Goal: Task Accomplishment & Management: Use online tool/utility

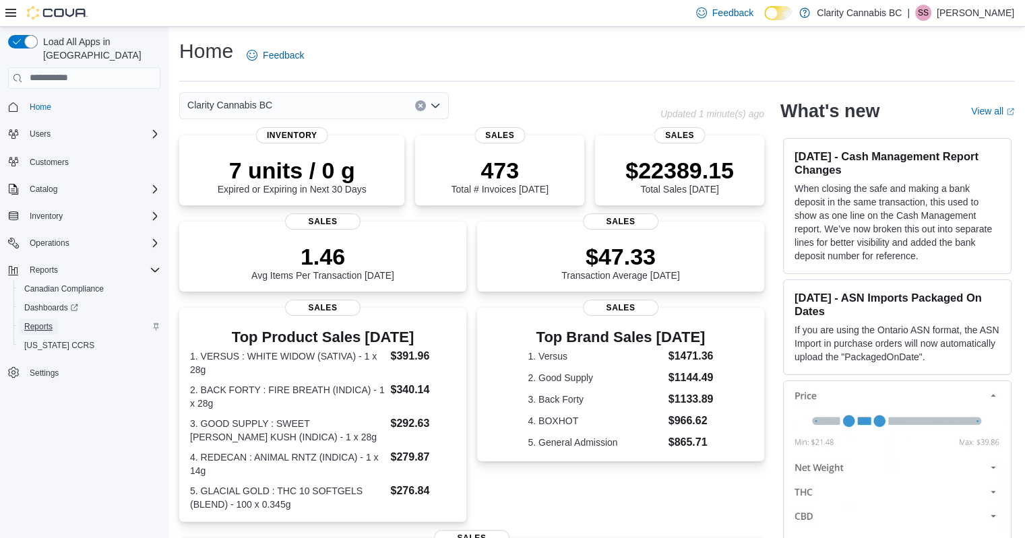
click at [36, 319] on span "Reports" at bounding box center [38, 327] width 28 height 16
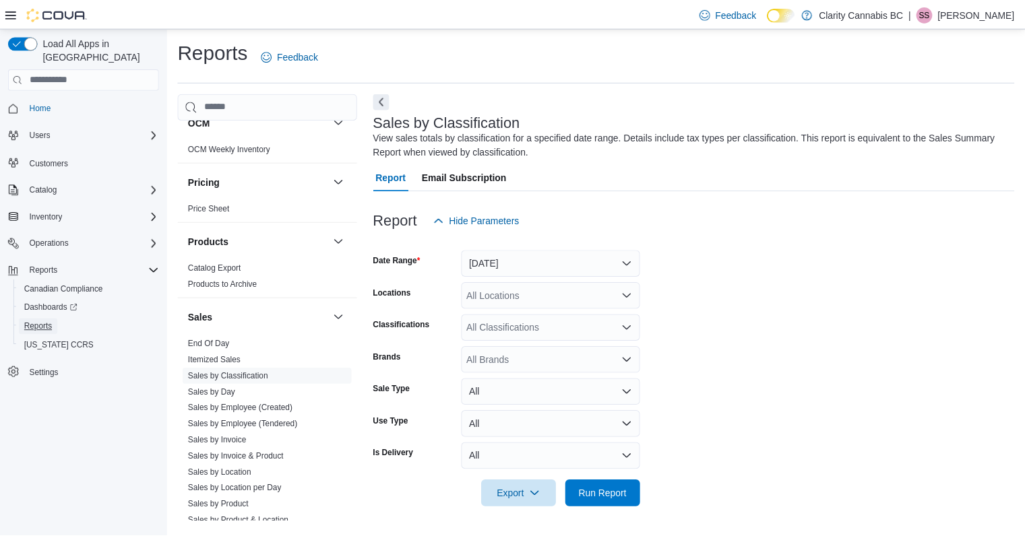
scroll to position [995, 0]
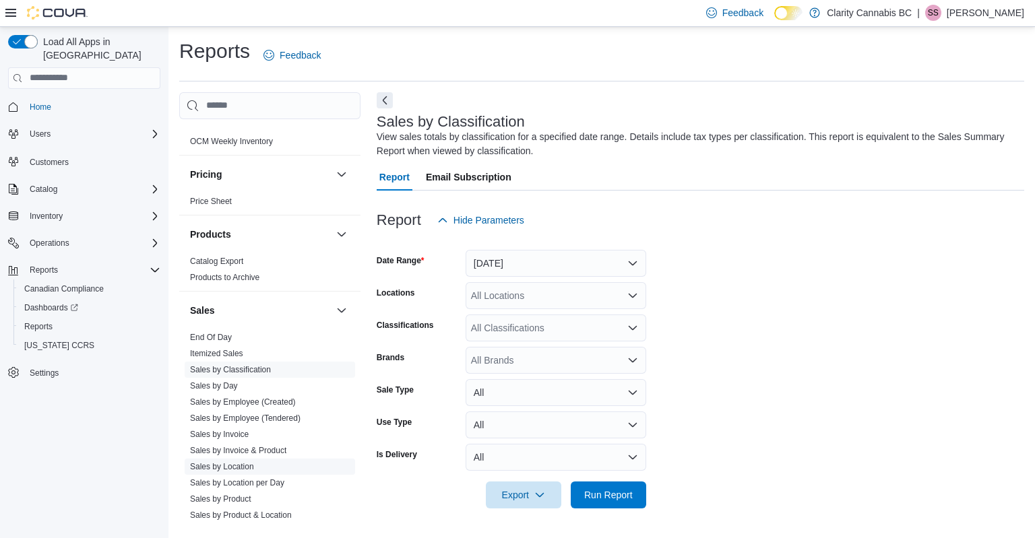
click at [226, 462] on link "Sales by Location" at bounding box center [222, 466] width 64 height 9
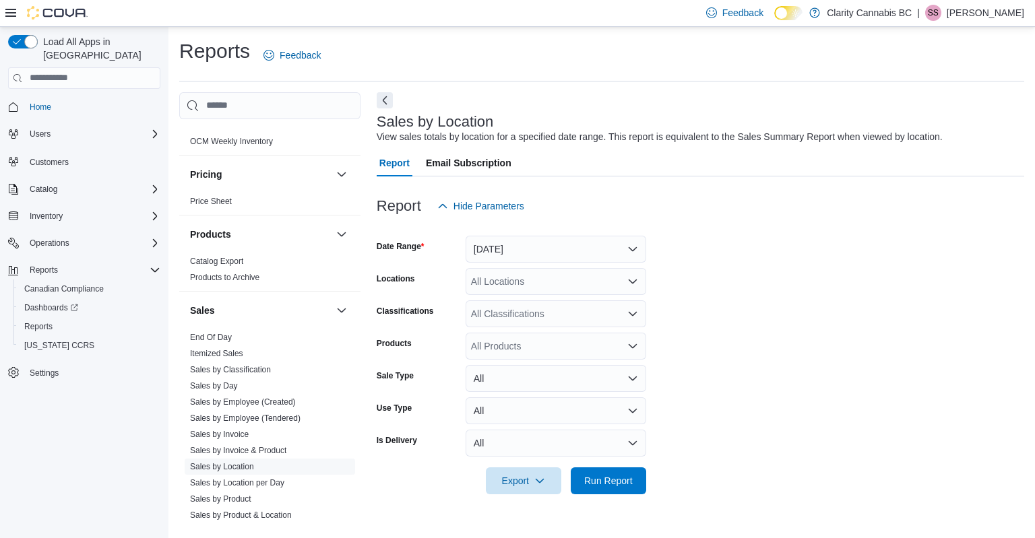
drag, startPoint x: 685, startPoint y: 261, endPoint x: 609, endPoint y: 247, distance: 76.8
click at [609, 247] on form "Date Range [DATE] Locations All Locations Classifications All Classifications P…" at bounding box center [701, 357] width 648 height 275
click at [609, 247] on button "[DATE]" at bounding box center [556, 249] width 181 height 27
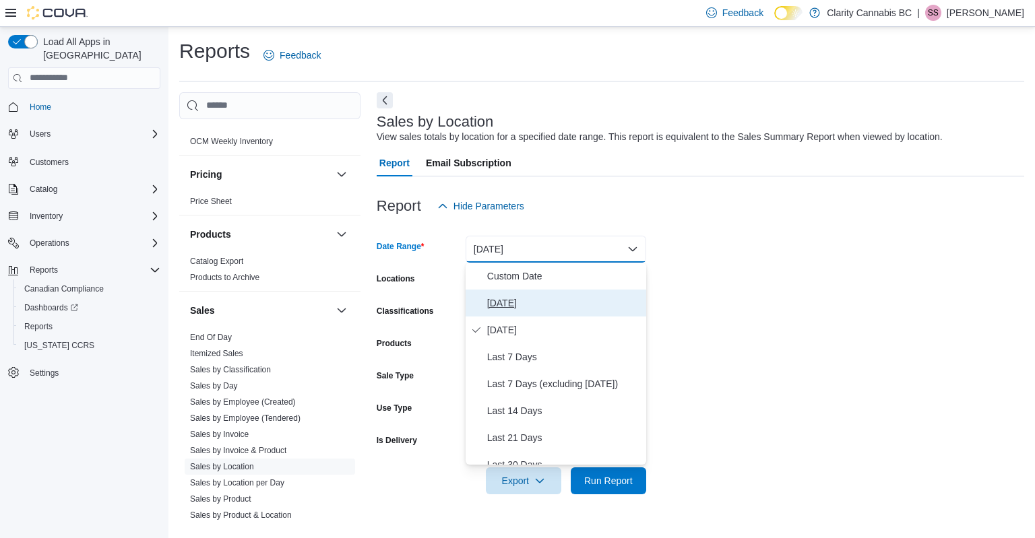
click at [528, 296] on span "[DATE]" at bounding box center [564, 303] width 154 height 16
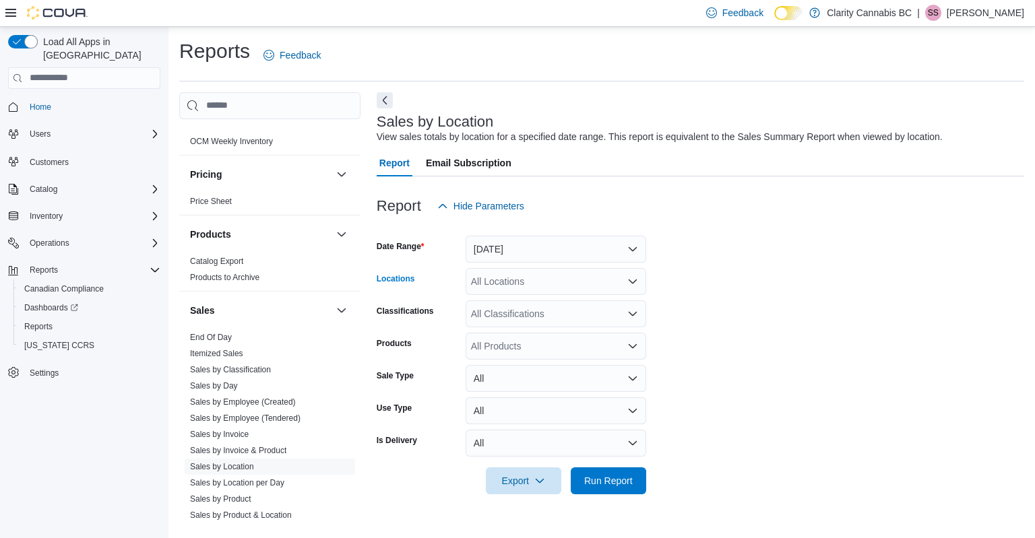
click at [558, 284] on div "All Locations" at bounding box center [556, 281] width 181 height 27
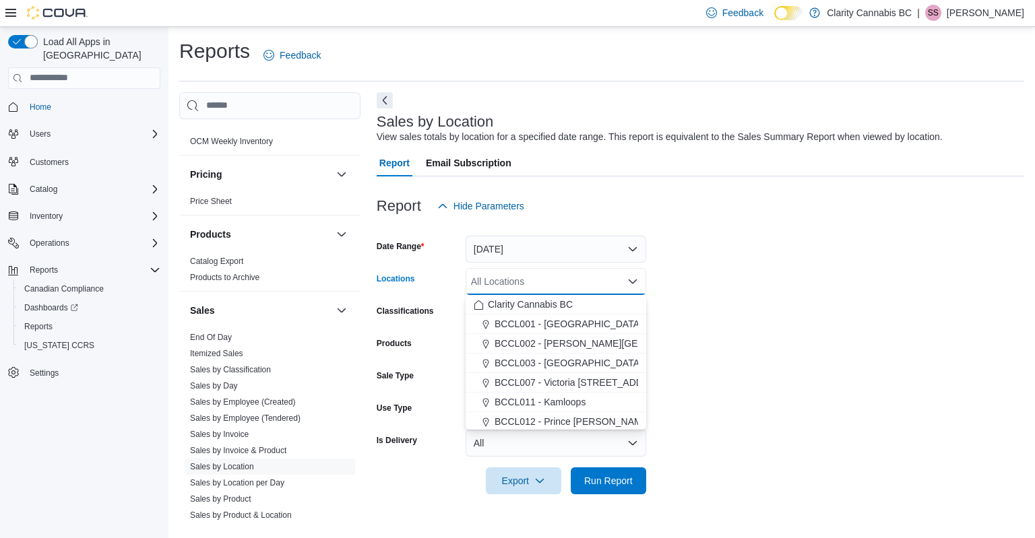
click at [728, 331] on form "Date Range [DATE] Locations All Locations Combo box. Selected. Combo box input.…" at bounding box center [701, 357] width 648 height 275
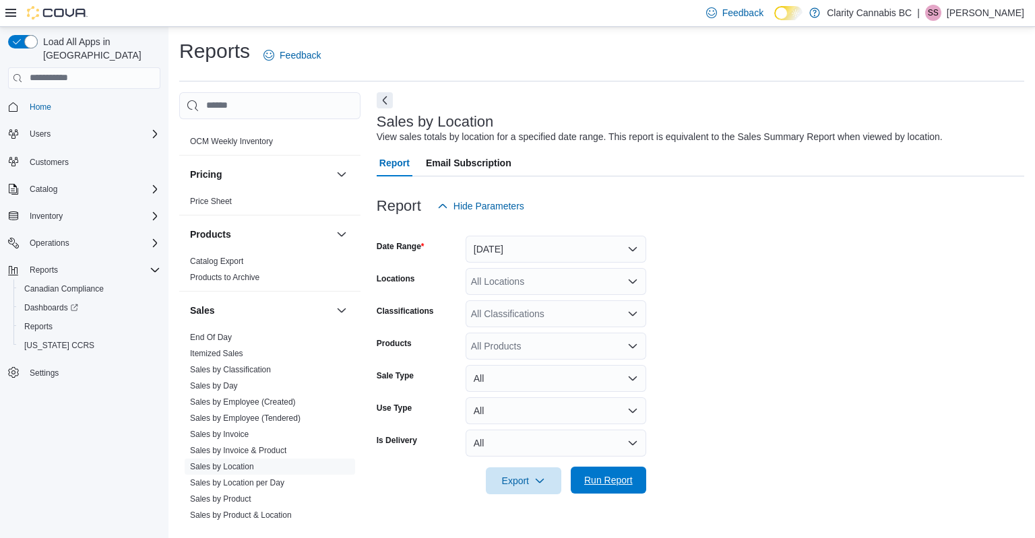
click at [598, 476] on span "Run Report" at bounding box center [608, 480] width 49 height 13
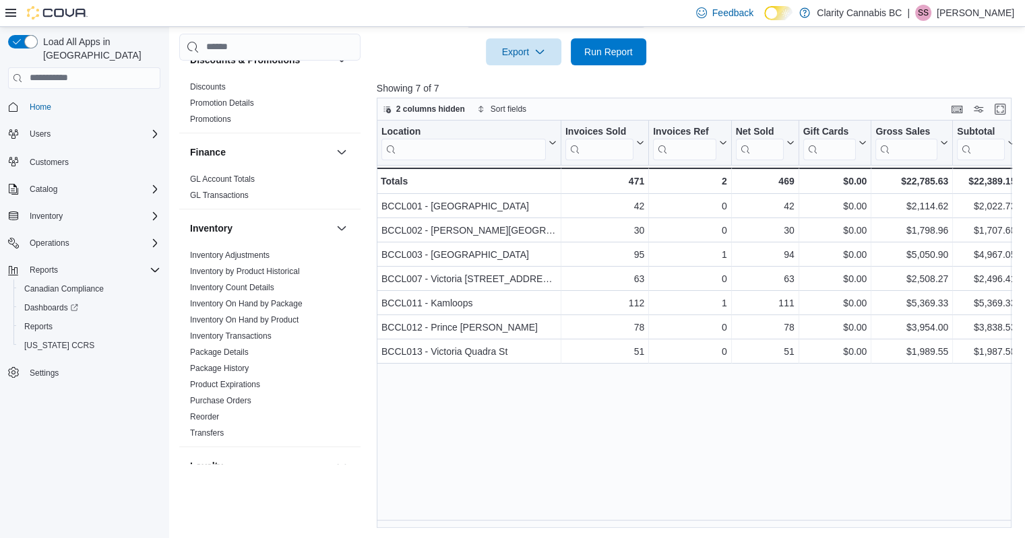
scroll to position [504, 0]
click at [241, 316] on span "Inventory On Hand by Product" at bounding box center [270, 324] width 170 height 16
click at [238, 319] on link "Inventory On Hand by Product" at bounding box center [244, 323] width 108 height 9
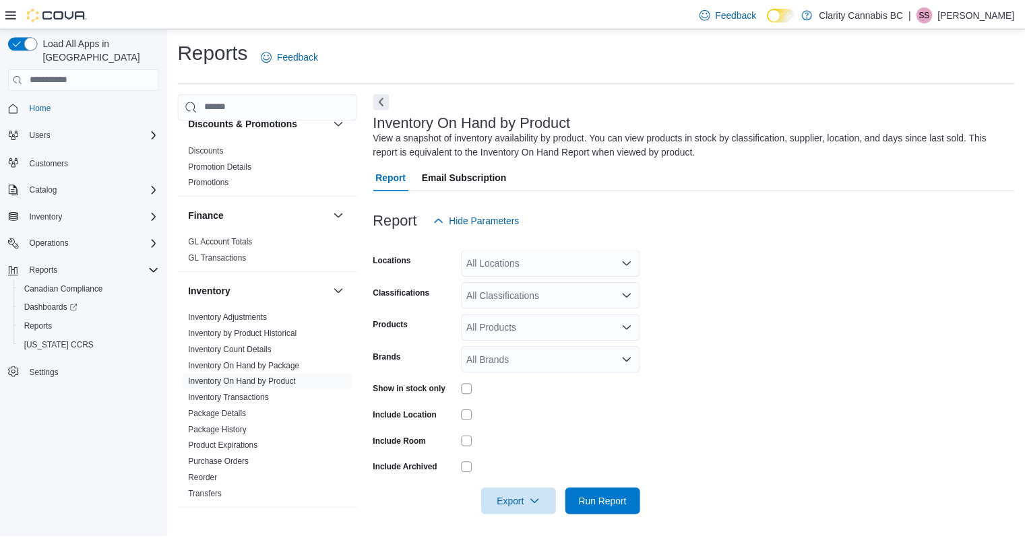
scroll to position [5, 0]
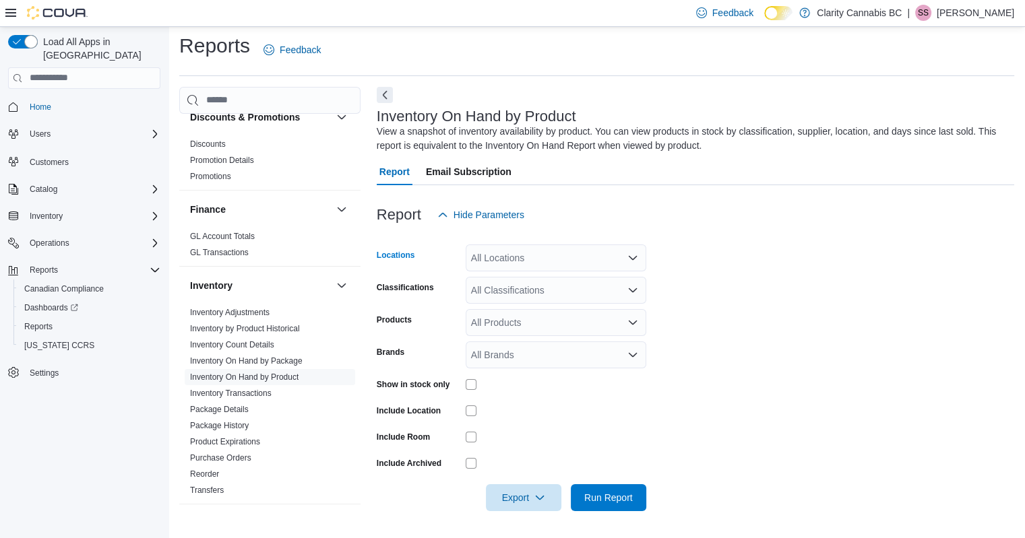
click at [582, 255] on div "All Locations" at bounding box center [556, 258] width 181 height 27
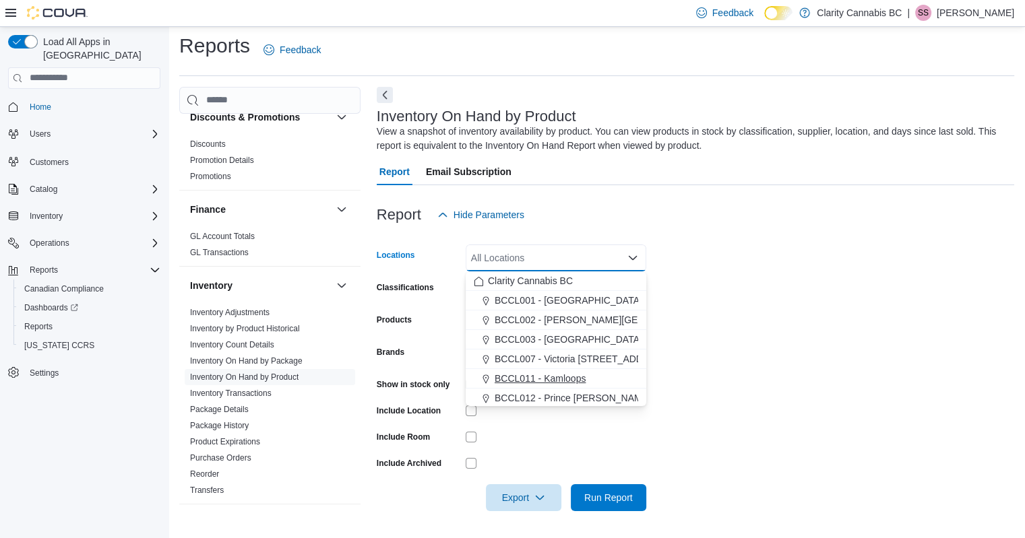
click at [562, 382] on span "BCCL011 - Kamloops" at bounding box center [540, 378] width 91 height 13
click at [720, 325] on form "Locations BCCL011 - [GEOGRAPHIC_DATA] Combo box. Selected. BCCL011 - [GEOGRAPHI…" at bounding box center [696, 369] width 638 height 283
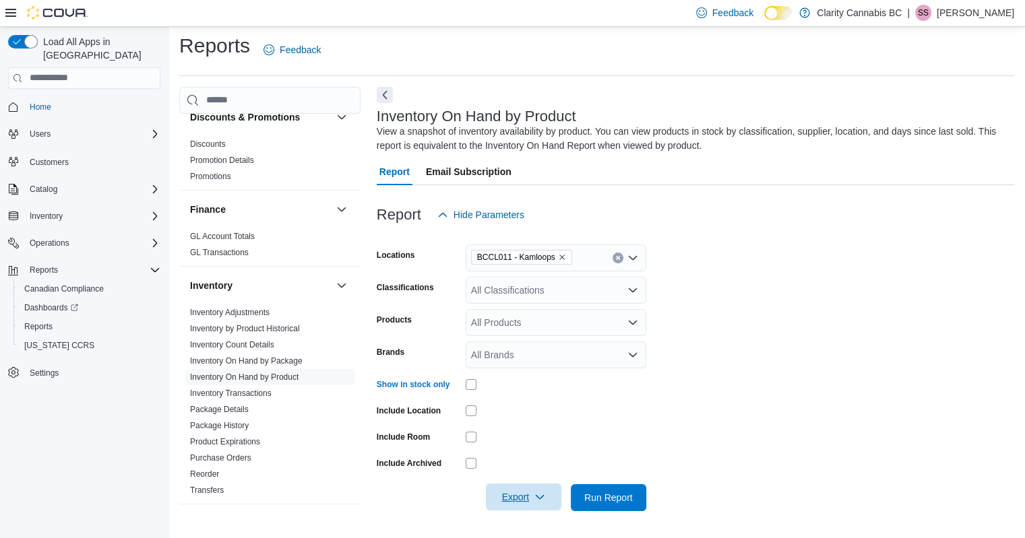
click at [497, 496] on span "Export" at bounding box center [523, 497] width 59 height 27
click at [522, 421] on span "Export to Excel" at bounding box center [525, 415] width 61 height 11
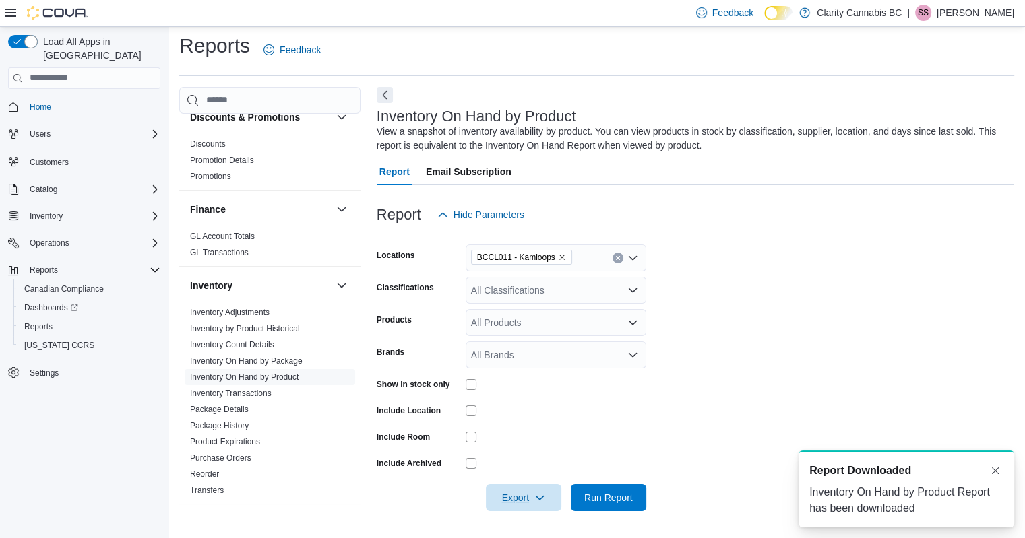
scroll to position [0, 0]
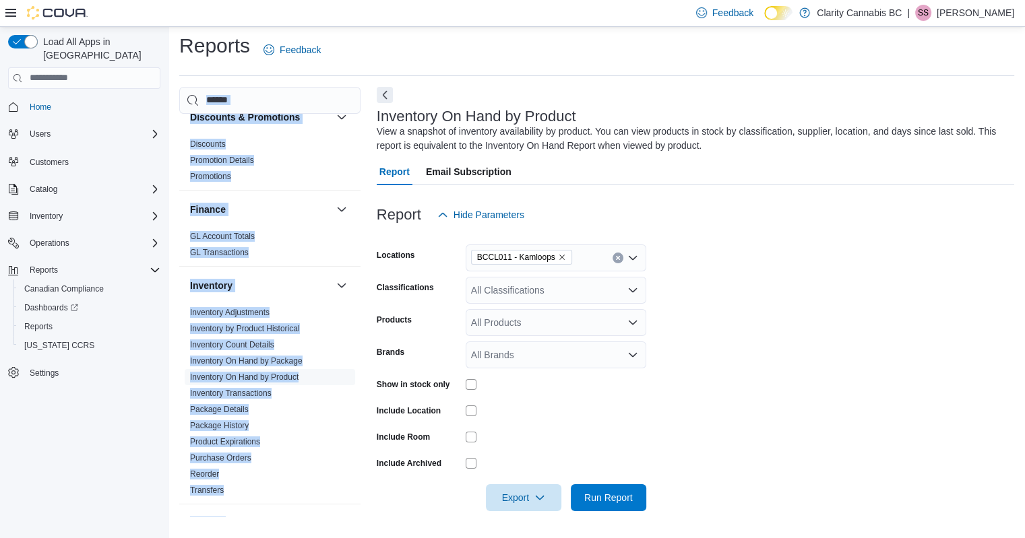
drag, startPoint x: 544, startPoint y: 34, endPoint x: 455, endPoint y: 96, distance: 108.8
click at [455, 96] on div "Reports Feedback Cash Management Cash Management Cash Out Details Compliance OC…" at bounding box center [596, 279] width 835 height 495
